Goal: Task Accomplishment & Management: Use online tool/utility

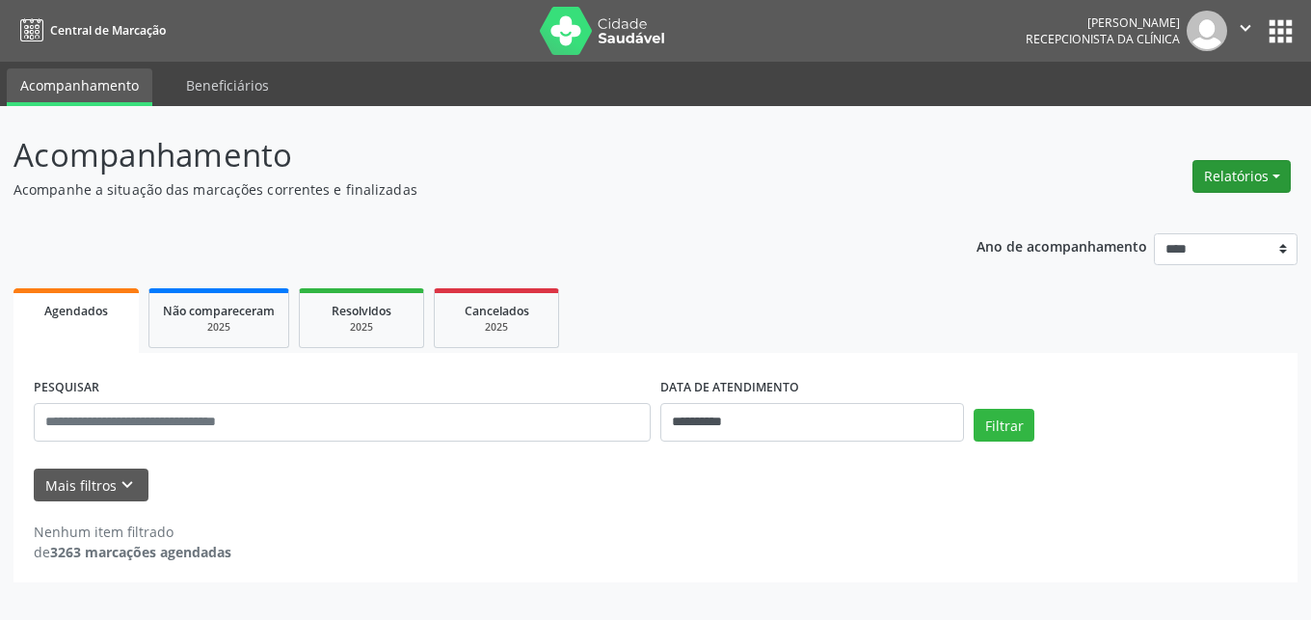
click at [1238, 173] on button "Relatórios" at bounding box center [1241, 176] width 98 height 33
click at [1142, 215] on link "Agendamentos" at bounding box center [1187, 217] width 207 height 27
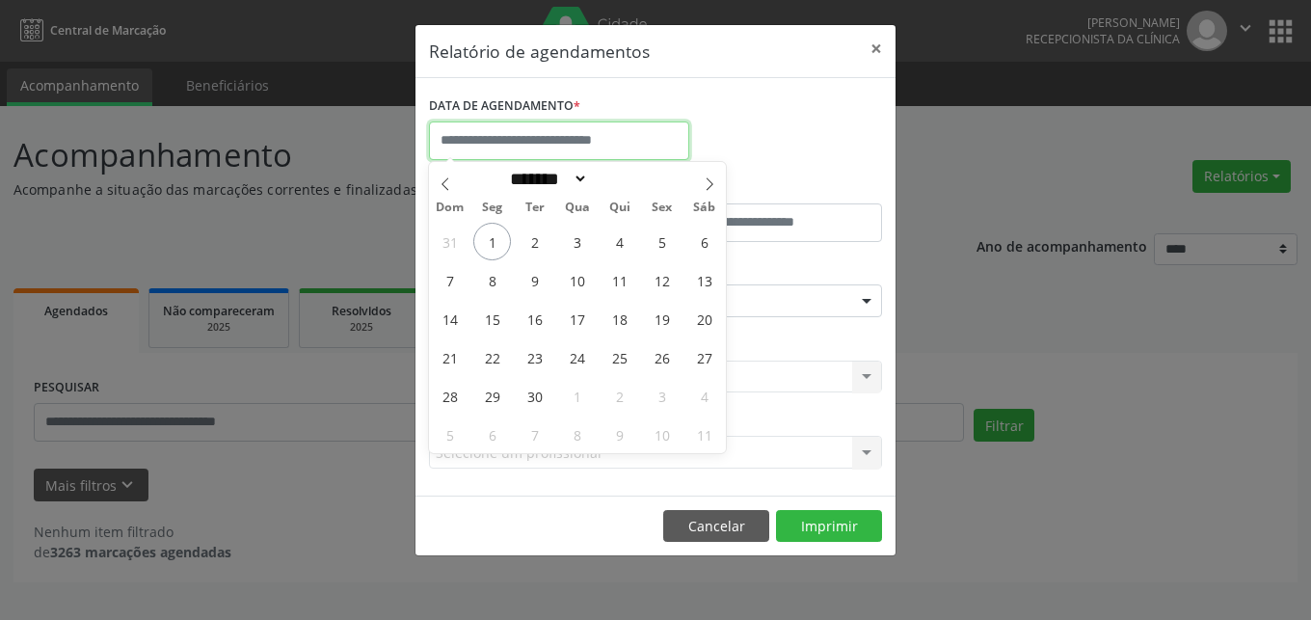
click at [644, 144] on input "text" at bounding box center [559, 140] width 260 height 39
click at [451, 179] on icon at bounding box center [444, 183] width 13 height 13
select select "*"
click at [624, 397] on span "28" at bounding box center [619, 396] width 38 height 38
type input "**********"
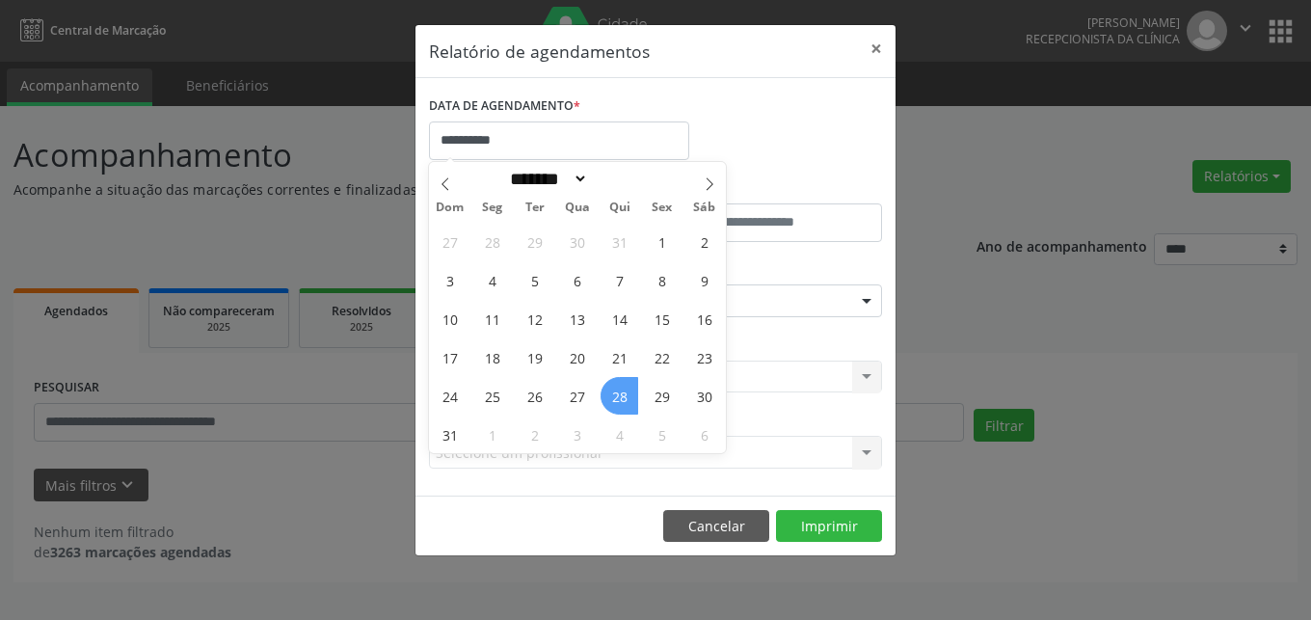
click at [624, 394] on span "28" at bounding box center [619, 396] width 38 height 38
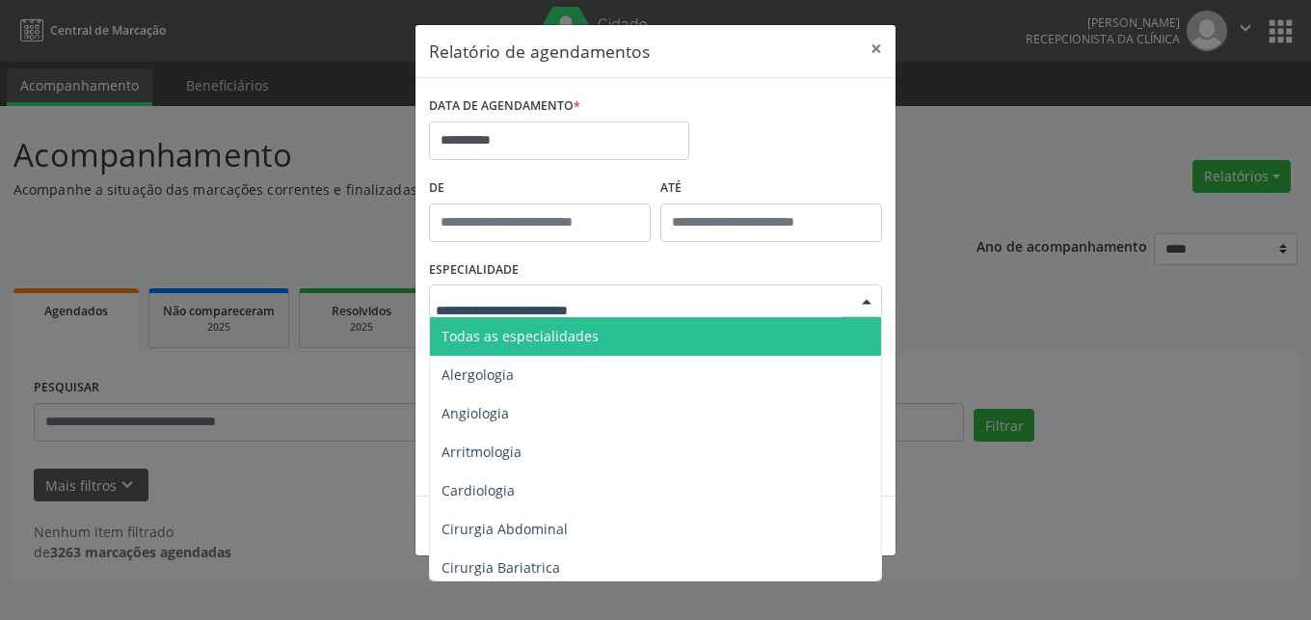
click at [869, 300] on div at bounding box center [866, 301] width 29 height 33
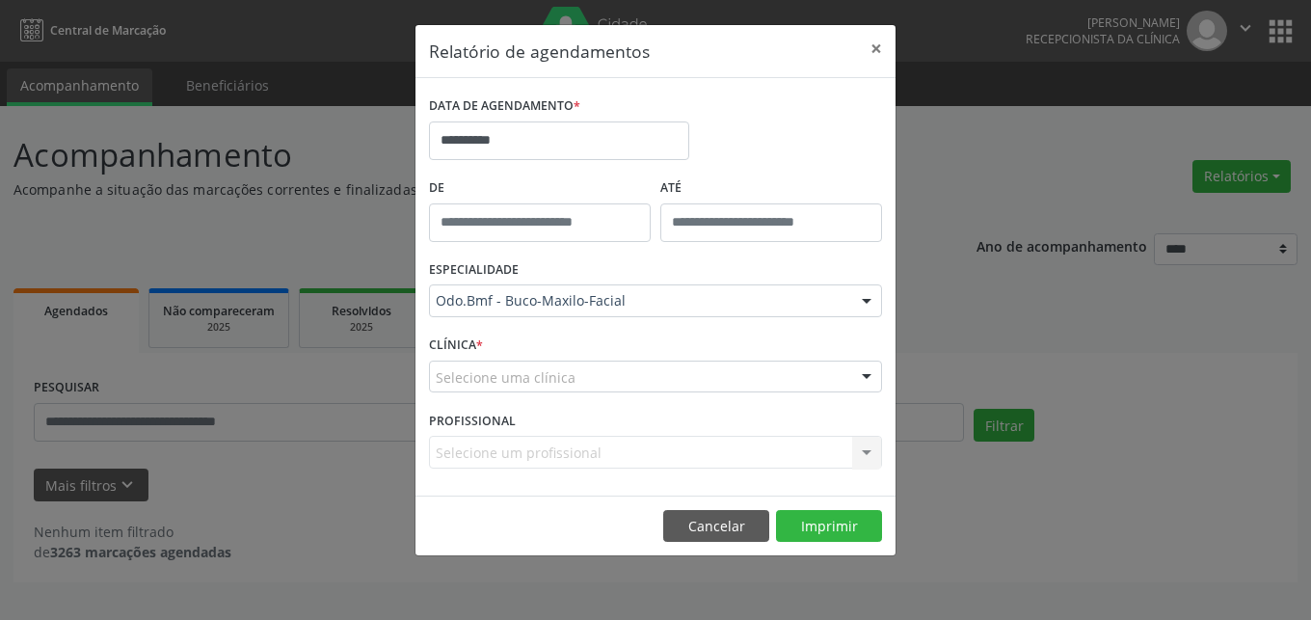
click at [864, 305] on div at bounding box center [866, 301] width 29 height 33
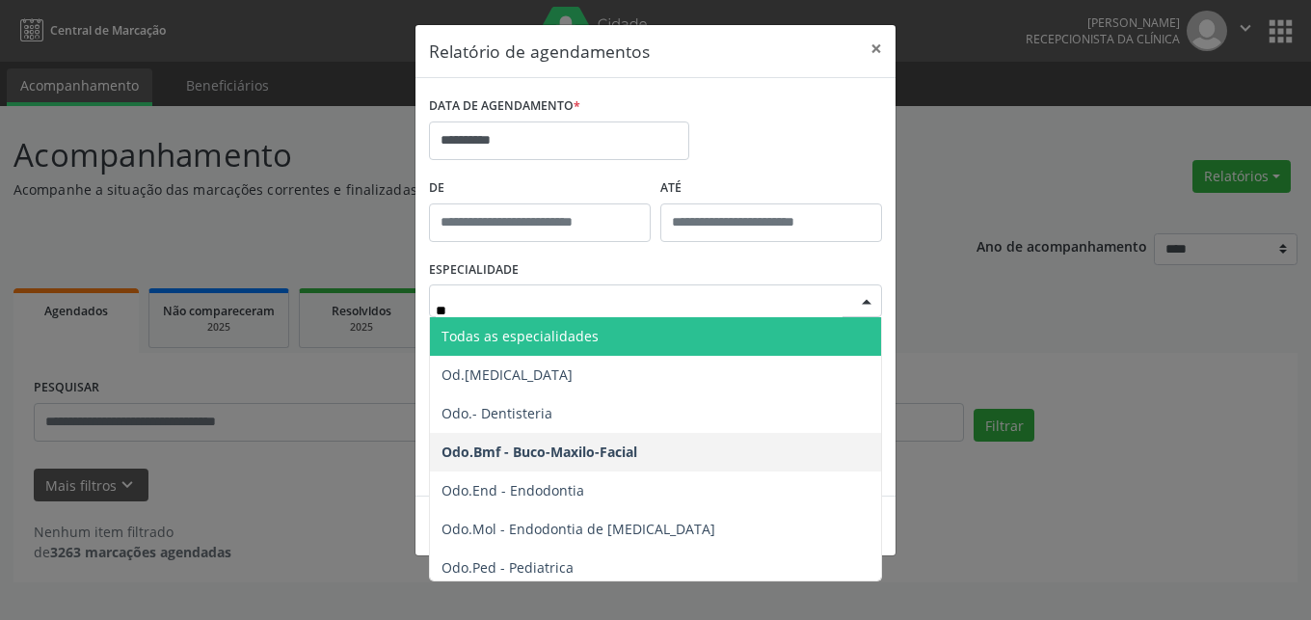
type input "***"
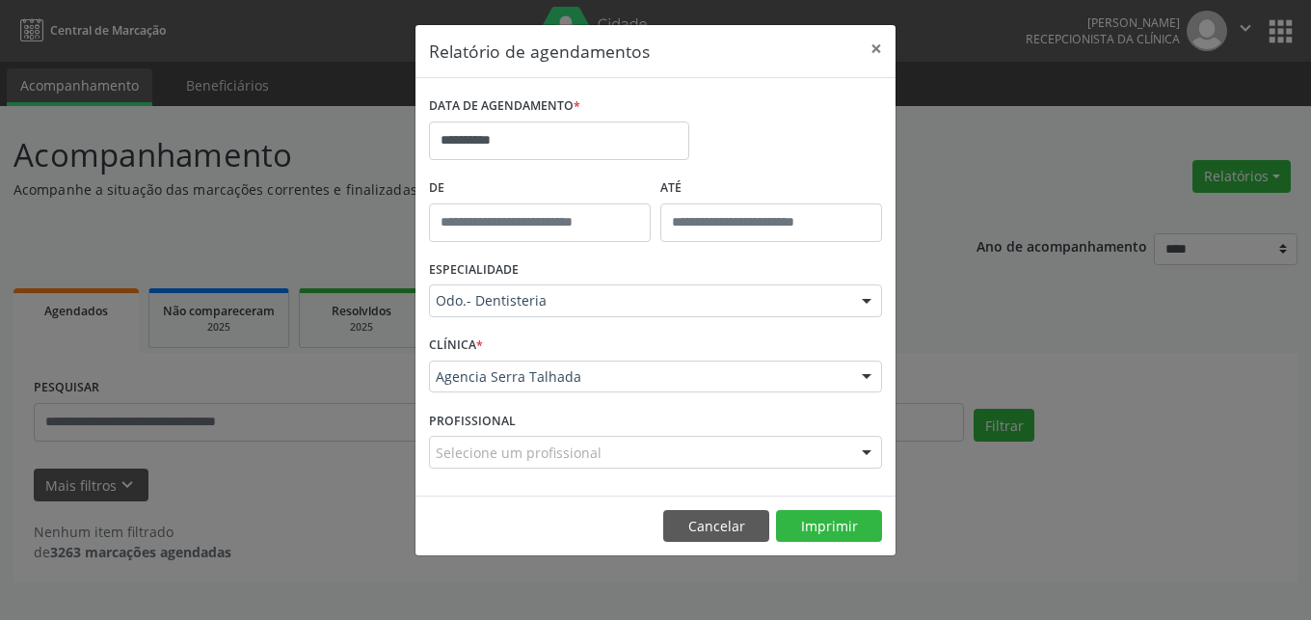
click at [864, 446] on div at bounding box center [866, 453] width 29 height 33
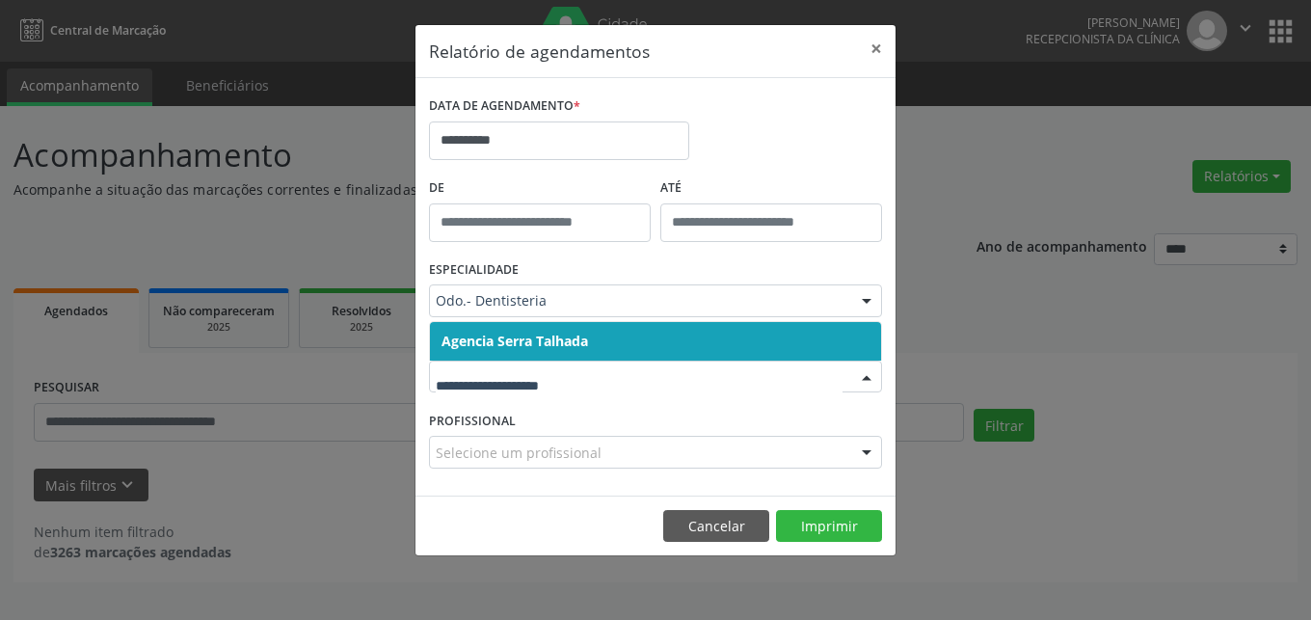
click at [863, 373] on div at bounding box center [866, 377] width 29 height 33
click at [857, 452] on div at bounding box center [866, 453] width 29 height 33
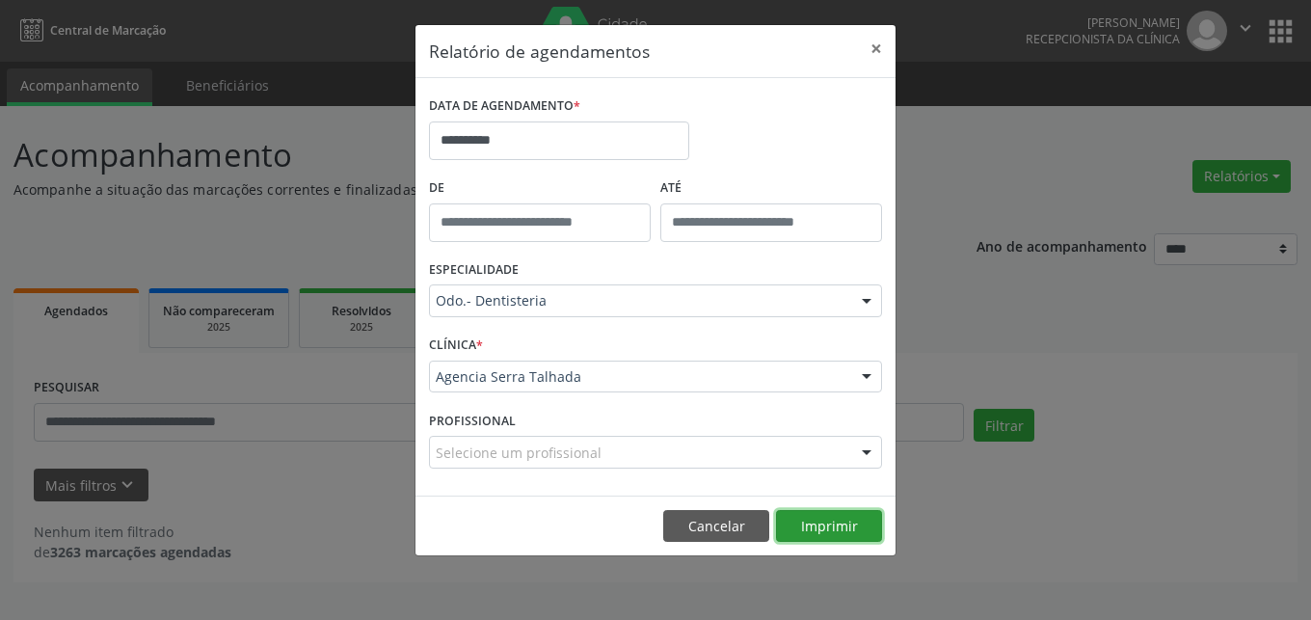
click at [829, 525] on button "Imprimir" at bounding box center [829, 526] width 106 height 33
click at [874, 45] on button "×" at bounding box center [876, 48] width 39 height 47
